Goal: Task Accomplishment & Management: Complete application form

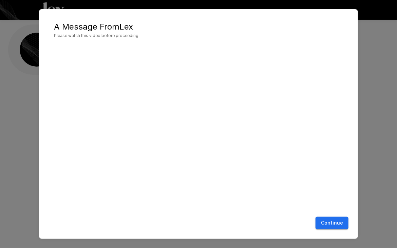
click at [332, 222] on button "Continue" at bounding box center [332, 222] width 33 height 13
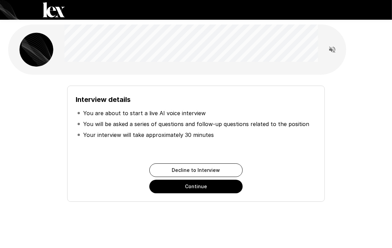
click at [206, 188] on button "Continue" at bounding box center [195, 187] width 93 height 14
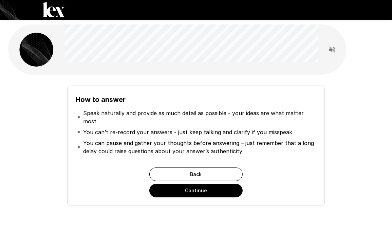
click at [202, 187] on button "Continue" at bounding box center [195, 191] width 93 height 14
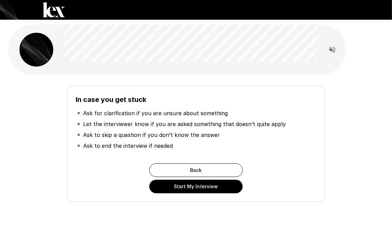
click at [194, 188] on button "Start My Interview" at bounding box center [195, 187] width 93 height 14
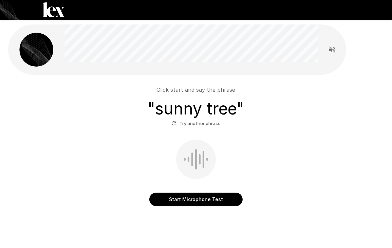
click at [204, 200] on button "Start Microphone Test" at bounding box center [195, 199] width 93 height 14
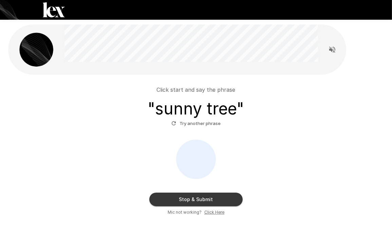
click at [202, 197] on button "Stop & Submit" at bounding box center [195, 199] width 93 height 14
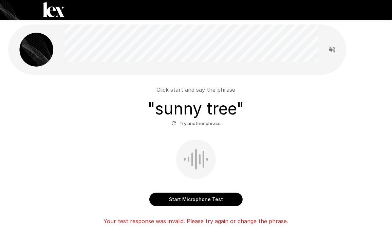
click at [206, 199] on button "Start Microphone Test" at bounding box center [195, 199] width 93 height 14
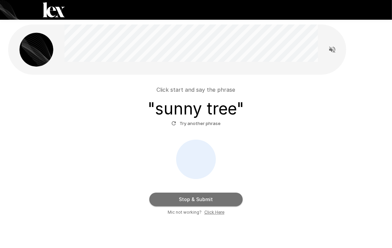
click at [207, 199] on button "Stop & Submit" at bounding box center [195, 199] width 93 height 14
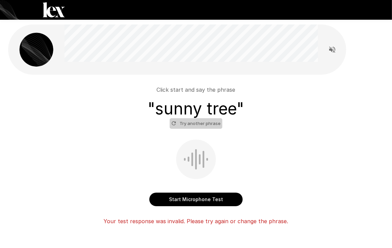
click at [207, 124] on button "Try another phrase" at bounding box center [196, 123] width 53 height 11
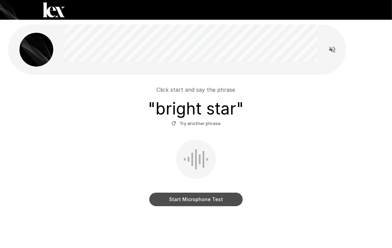
click at [204, 197] on button "Start Microphone Test" at bounding box center [195, 199] width 93 height 14
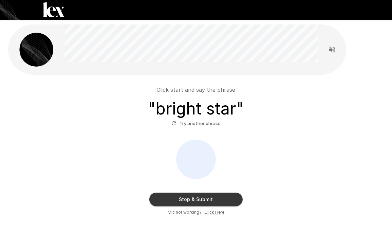
click at [210, 196] on button "Stop & Submit" at bounding box center [195, 199] width 93 height 14
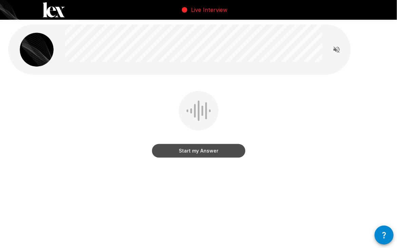
click at [207, 150] on button "Start my Answer" at bounding box center [198, 151] width 93 height 14
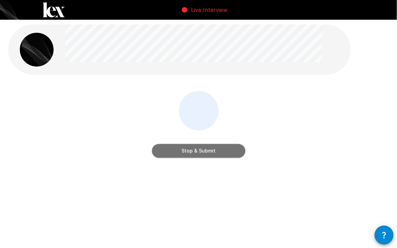
click at [206, 150] on button "Stop & Submit" at bounding box center [198, 151] width 93 height 14
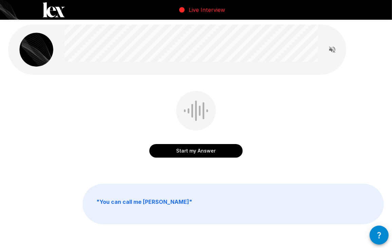
click at [213, 149] on button "Start my Answer" at bounding box center [195, 151] width 93 height 14
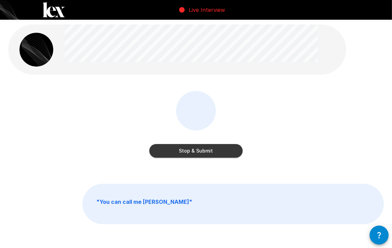
click at [216, 147] on button "Stop & Submit" at bounding box center [195, 151] width 93 height 14
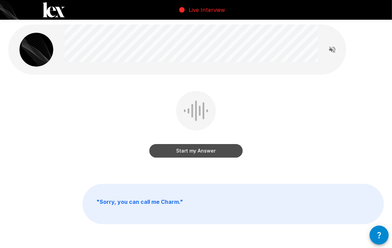
click at [200, 149] on button "Start my Answer" at bounding box center [195, 151] width 93 height 14
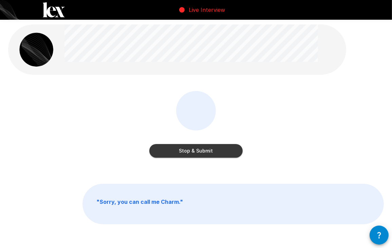
click at [208, 154] on button "Stop & Submit" at bounding box center [195, 151] width 93 height 14
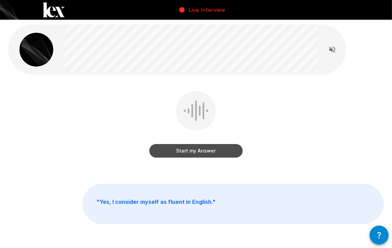
click at [192, 152] on button "Start my Answer" at bounding box center [195, 151] width 93 height 14
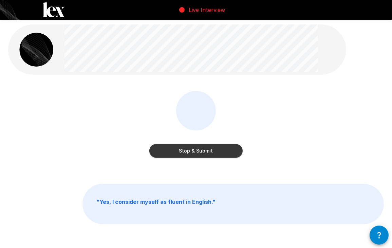
click at [202, 151] on button "Stop & Submit" at bounding box center [195, 151] width 93 height 14
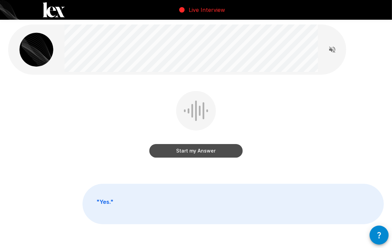
click at [189, 153] on button "Start my Answer" at bounding box center [195, 151] width 93 height 14
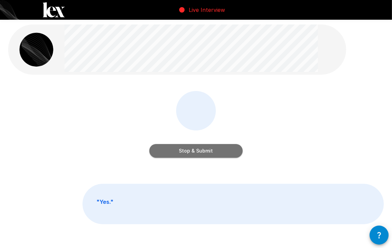
click at [197, 150] on button "Stop & Submit" at bounding box center [195, 151] width 93 height 14
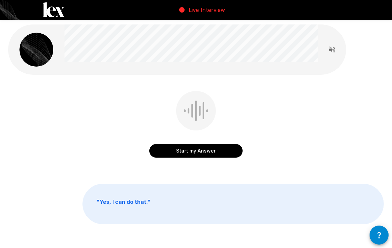
click at [197, 152] on button "Start my Answer" at bounding box center [195, 151] width 93 height 14
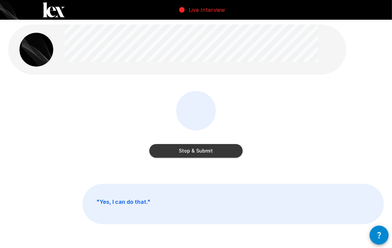
click at [192, 148] on button "Stop & Submit" at bounding box center [195, 151] width 93 height 14
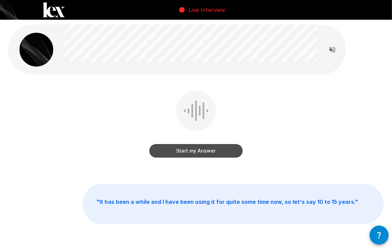
click at [197, 151] on button "Start my Answer" at bounding box center [195, 151] width 93 height 14
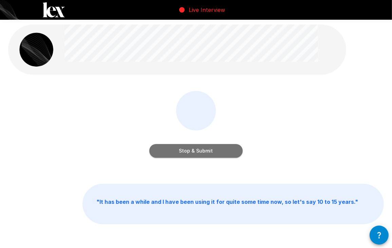
click at [206, 150] on button "Stop & Submit" at bounding box center [195, 151] width 93 height 14
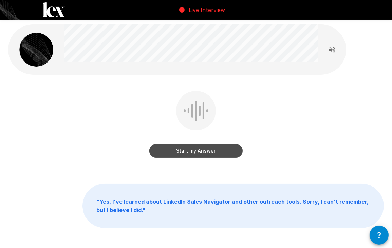
click at [192, 152] on button "Start my Answer" at bounding box center [195, 151] width 93 height 14
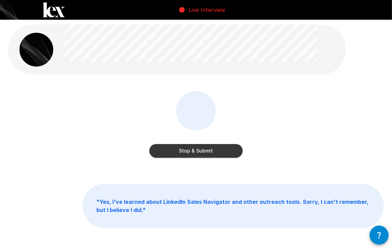
click at [211, 150] on button "Stop & Submit" at bounding box center [195, 151] width 93 height 14
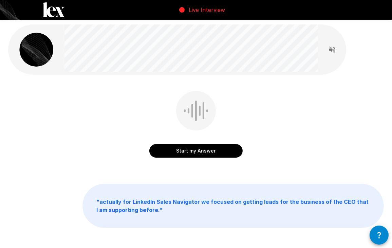
click at [195, 151] on button "Start my Answer" at bounding box center [195, 151] width 93 height 14
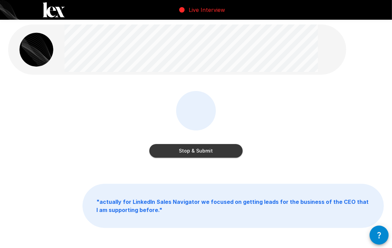
click at [192, 152] on button "Stop & Submit" at bounding box center [195, 151] width 93 height 14
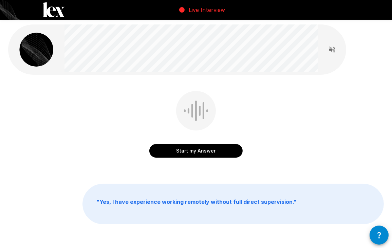
click at [205, 154] on button "Start my Answer" at bounding box center [195, 151] width 93 height 14
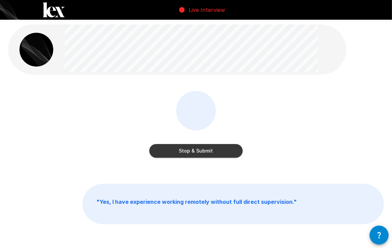
click at [206, 150] on button "Stop & Submit" at bounding box center [195, 151] width 93 height 14
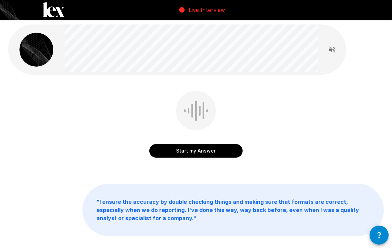
click at [199, 151] on button "Start my Answer" at bounding box center [195, 151] width 93 height 14
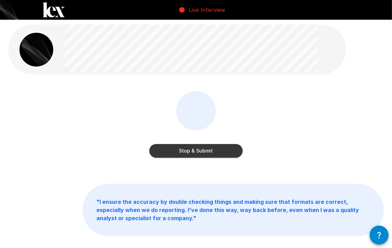
click at [213, 157] on button "Stop & Submit" at bounding box center [195, 151] width 93 height 14
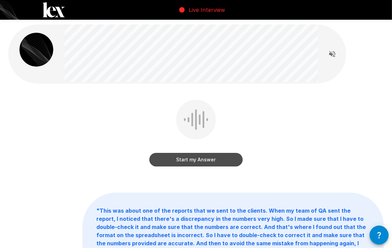
click at [189, 158] on button "Start my Answer" at bounding box center [195, 160] width 93 height 14
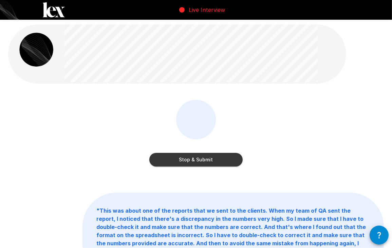
click at [211, 160] on button "Stop & Submit" at bounding box center [195, 160] width 93 height 14
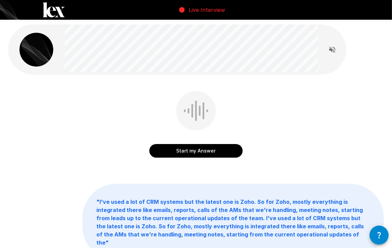
click at [199, 152] on button "Start my Answer" at bounding box center [195, 151] width 93 height 14
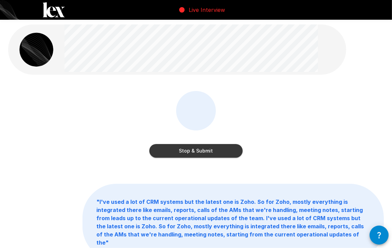
click at [211, 151] on button "Stop & Submit" at bounding box center [195, 151] width 93 height 14
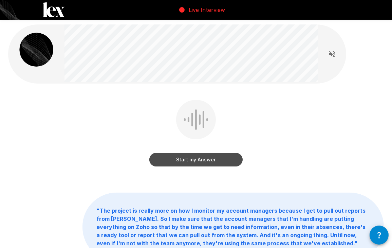
click at [196, 162] on button "Start my Answer" at bounding box center [195, 160] width 93 height 14
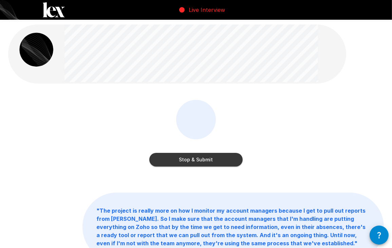
click at [213, 158] on button "Stop & Submit" at bounding box center [195, 160] width 93 height 14
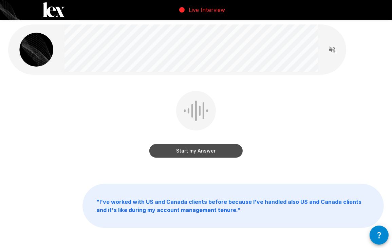
click at [198, 153] on button "Start my Answer" at bounding box center [195, 151] width 93 height 14
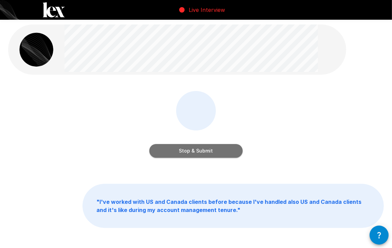
click at [190, 151] on button "Stop & Submit" at bounding box center [195, 151] width 93 height 14
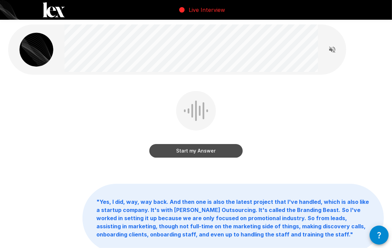
click at [210, 150] on button "Start my Answer" at bounding box center [195, 151] width 93 height 14
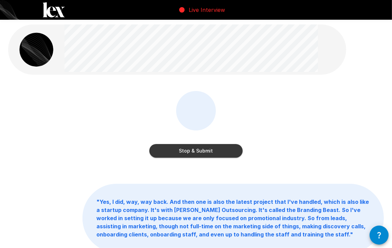
click at [208, 149] on button "Stop & Submit" at bounding box center [195, 151] width 93 height 14
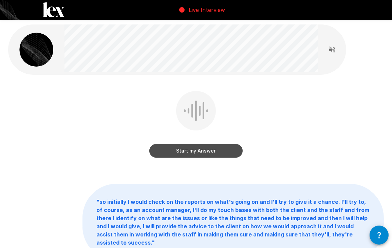
click at [231, 150] on button "Start my Answer" at bounding box center [195, 151] width 93 height 14
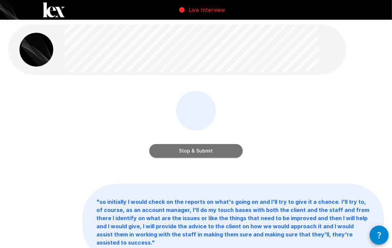
click at [208, 148] on button "Stop & Submit" at bounding box center [195, 151] width 93 height 14
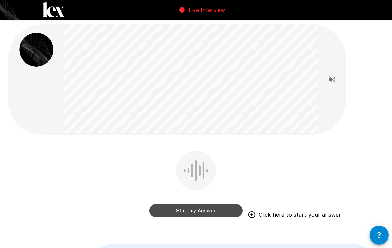
click at [215, 212] on button "Start my Answer" at bounding box center [195, 211] width 93 height 14
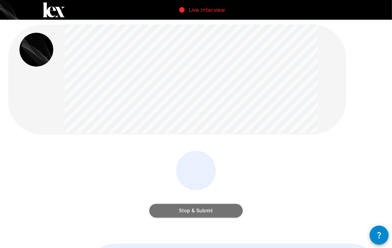
click at [210, 210] on button "Stop & Submit" at bounding box center [195, 211] width 93 height 14
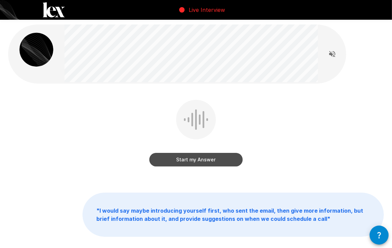
click at [205, 161] on button "Start my Answer" at bounding box center [195, 160] width 93 height 14
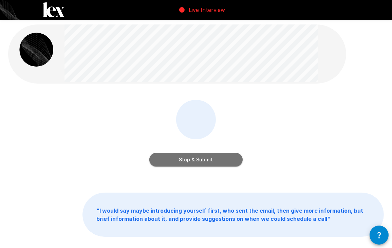
click at [221, 159] on button "Stop & Submit" at bounding box center [195, 160] width 93 height 14
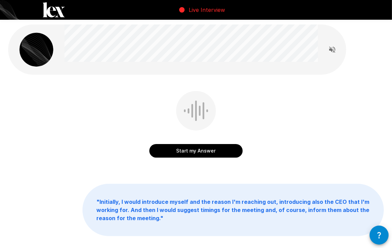
click at [217, 154] on button "Start my Answer" at bounding box center [195, 151] width 93 height 14
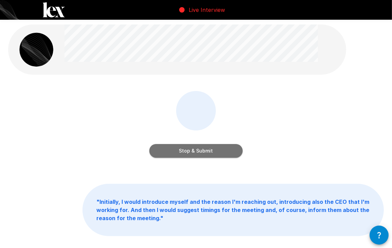
click at [207, 152] on button "Stop & Submit" at bounding box center [195, 151] width 93 height 14
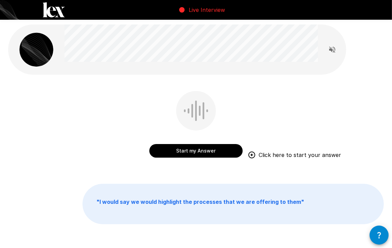
click at [166, 147] on button "Start my Answer" at bounding box center [195, 151] width 93 height 14
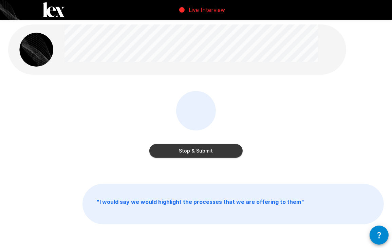
click at [195, 150] on button "Stop & Submit" at bounding box center [195, 151] width 93 height 14
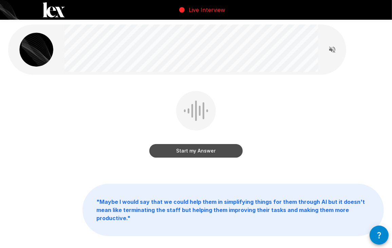
click at [228, 150] on button "Start my Answer" at bounding box center [195, 151] width 93 height 14
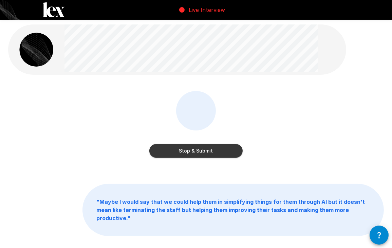
click at [191, 149] on button "Stop & Submit" at bounding box center [195, 151] width 93 height 14
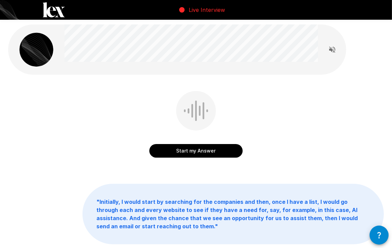
click at [202, 148] on button "Start my Answer" at bounding box center [195, 151] width 93 height 14
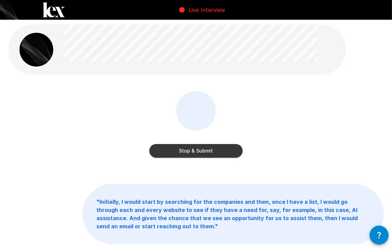
click at [177, 150] on button "Stop & Submit" at bounding box center [195, 151] width 93 height 14
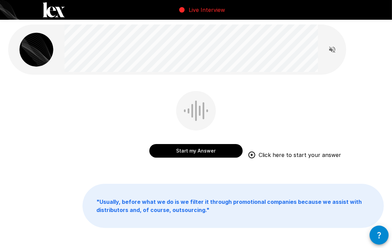
click at [192, 148] on button "Start my Answer" at bounding box center [195, 151] width 93 height 14
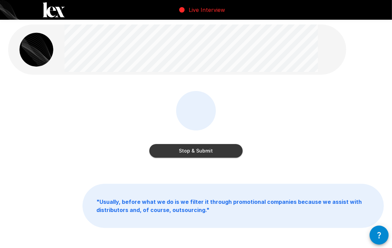
click at [193, 152] on button "Stop & Submit" at bounding box center [195, 151] width 93 height 14
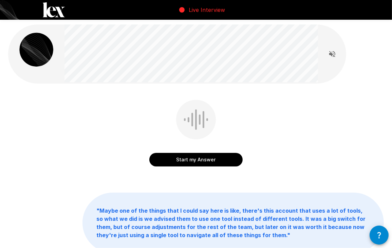
click at [191, 158] on button "Start my Answer" at bounding box center [195, 160] width 93 height 14
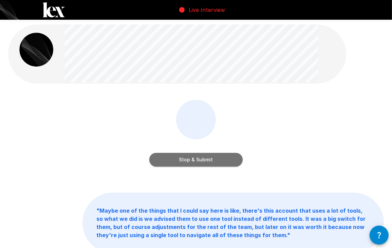
click at [209, 158] on button "Stop & Submit" at bounding box center [195, 160] width 93 height 14
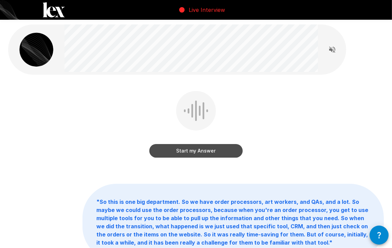
click at [199, 153] on button "Start my Answer" at bounding box center [195, 151] width 93 height 14
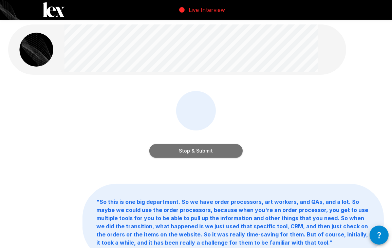
click at [213, 150] on button "Stop & Submit" at bounding box center [195, 151] width 93 height 14
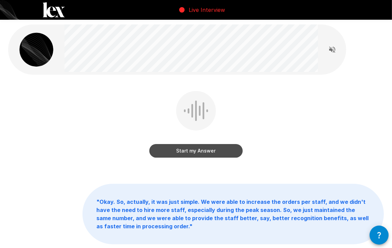
click at [189, 150] on button "Start my Answer" at bounding box center [195, 151] width 93 height 14
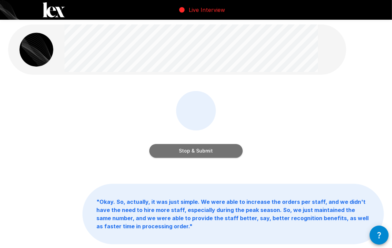
click at [191, 149] on button "Stop & Submit" at bounding box center [195, 151] width 93 height 14
